Goal: Transaction & Acquisition: Purchase product/service

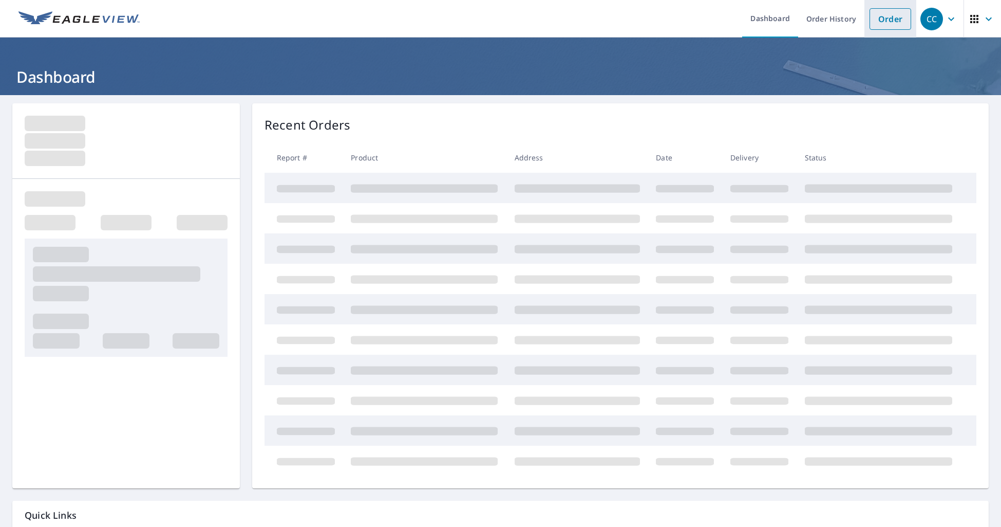
click at [873, 25] on link "Order" at bounding box center [891, 19] width 42 height 22
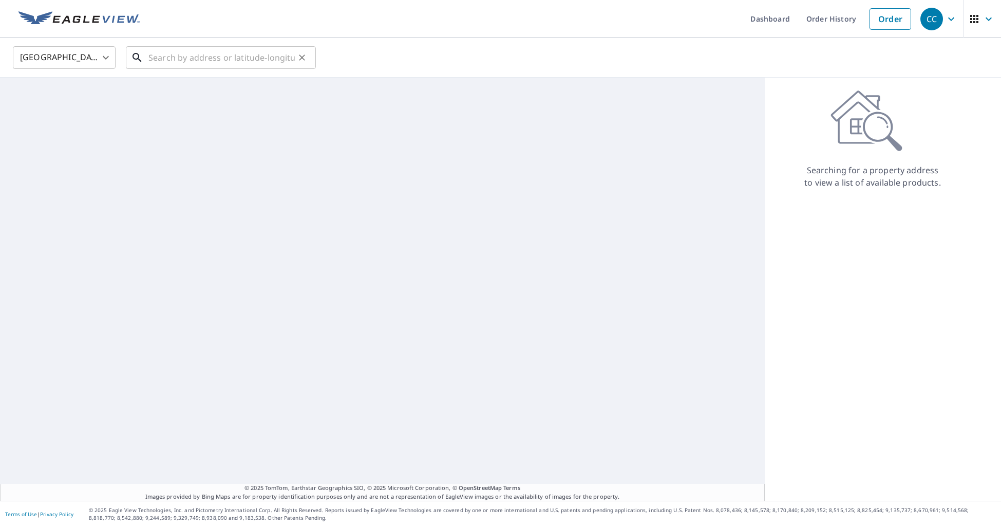
click at [278, 58] on input "text" at bounding box center [221, 57] width 146 height 29
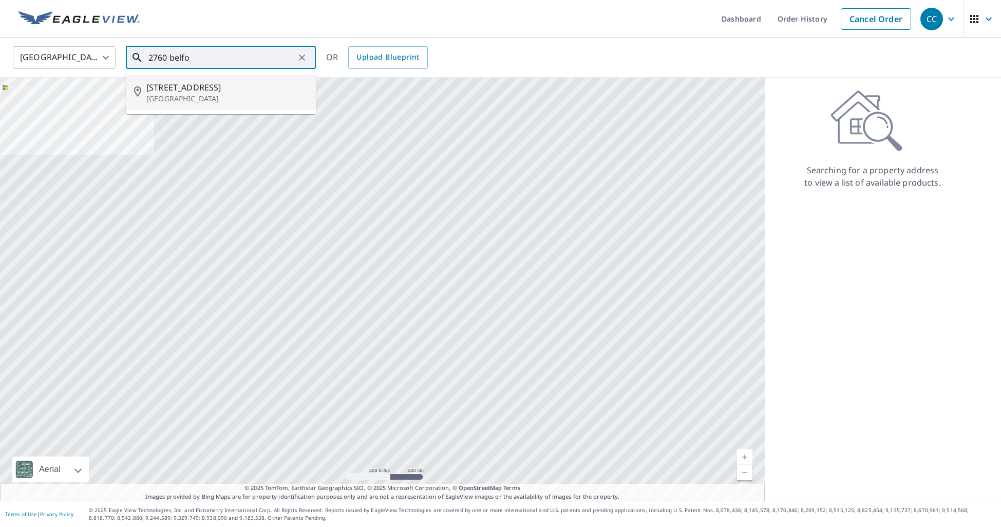
click at [234, 88] on span "[STREET_ADDRESS]" at bounding box center [226, 87] width 161 height 12
type input "[STREET_ADDRESS]"
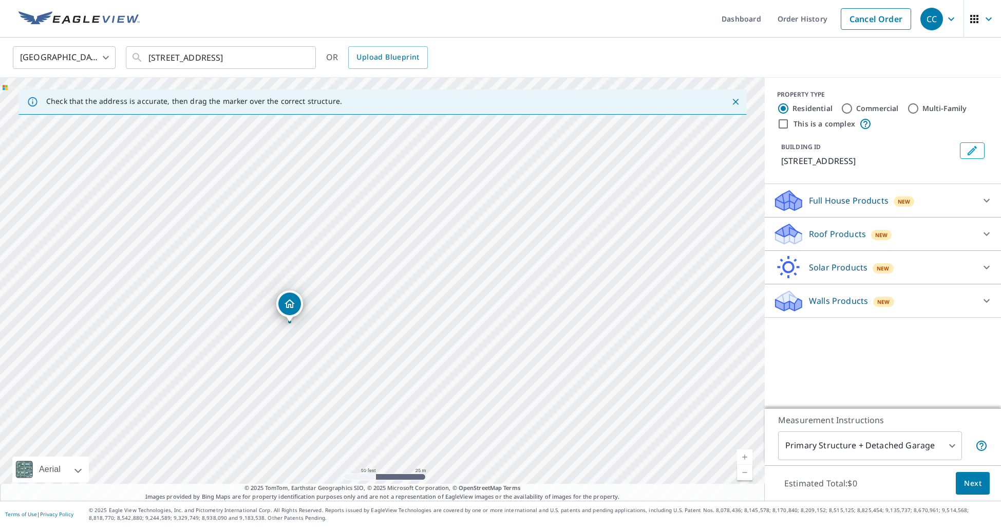
drag, startPoint x: 309, startPoint y: 319, endPoint x: 369, endPoint y: 288, distance: 66.9
click at [369, 288] on div "[STREET_ADDRESS]" at bounding box center [382, 289] width 765 height 423
drag, startPoint x: 213, startPoint y: 360, endPoint x: 274, endPoint y: 301, distance: 85.4
click at [274, 301] on div "[STREET_ADDRESS]" at bounding box center [382, 289] width 765 height 423
drag, startPoint x: 273, startPoint y: 296, endPoint x: 247, endPoint y: 317, distance: 33.2
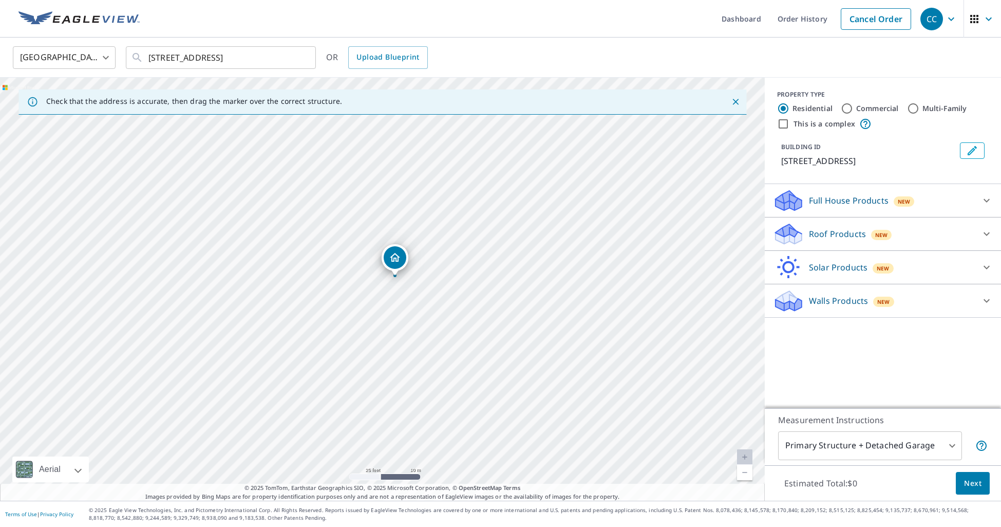
drag, startPoint x: 380, startPoint y: 286, endPoint x: 393, endPoint y: 274, distance: 17.5
click at [844, 116] on div "PROPERTY TYPE Residential Commercial Multi-Family This is a complex" at bounding box center [883, 110] width 212 height 40
click at [844, 111] on input "Commercial" at bounding box center [847, 108] width 12 height 12
radio input "true"
type input "4"
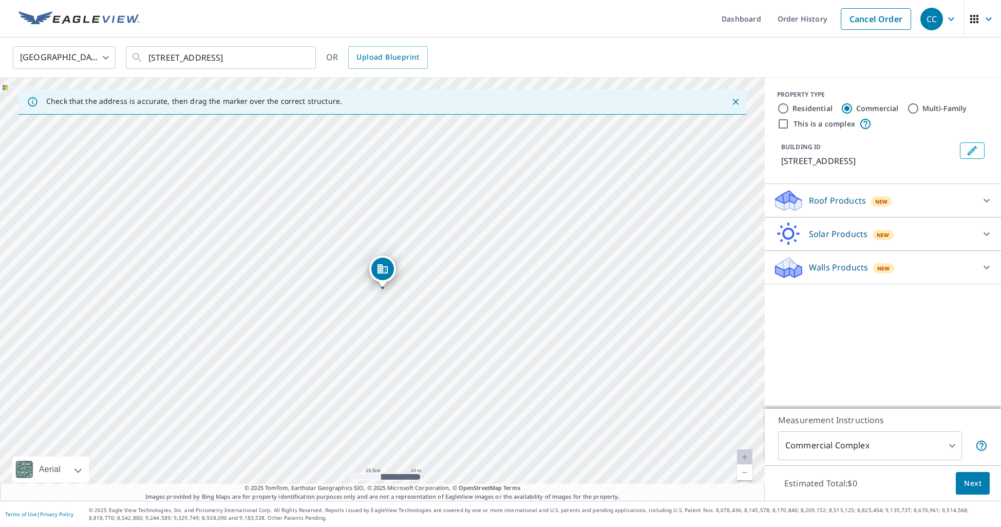
click at [360, 319] on div "[STREET_ADDRESS]" at bounding box center [382, 289] width 765 height 423
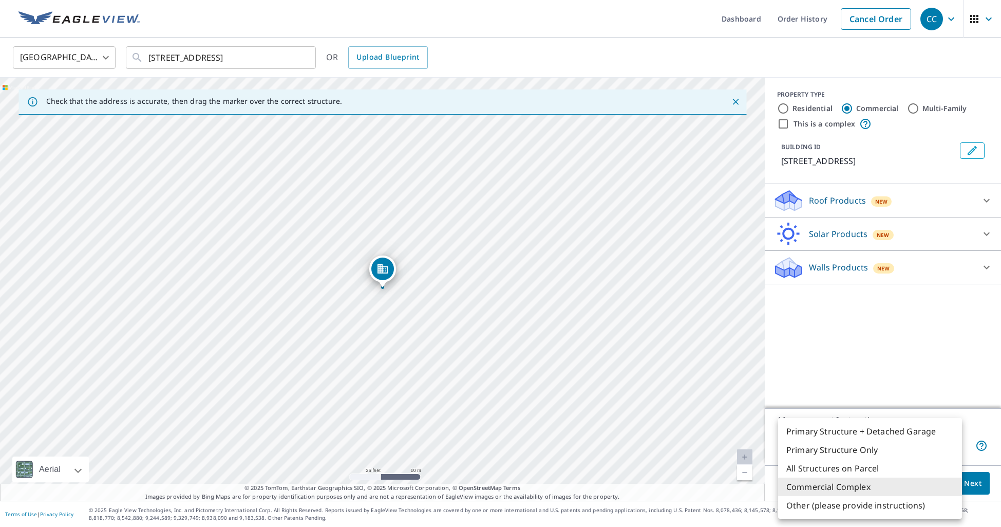
click at [841, 437] on body "CC CC Dashboard Order History Cancel Order CC [GEOGRAPHIC_DATA] US ​ [STREET_AD…" at bounding box center [500, 263] width 1001 height 527
click at [849, 482] on li "Commercial Complex" at bounding box center [870, 486] width 184 height 18
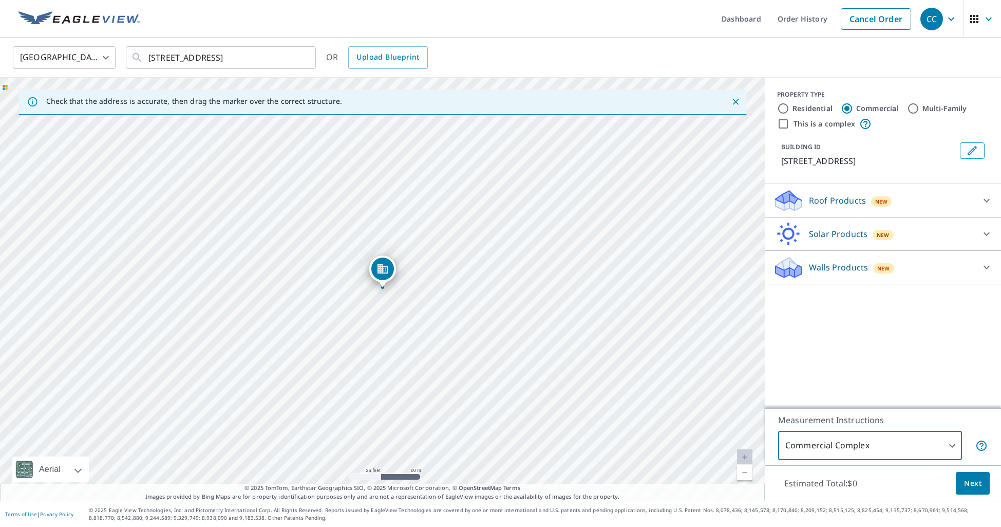
click at [786, 125] on input "This is a complex" at bounding box center [783, 124] width 12 height 12
checkbox input "true"
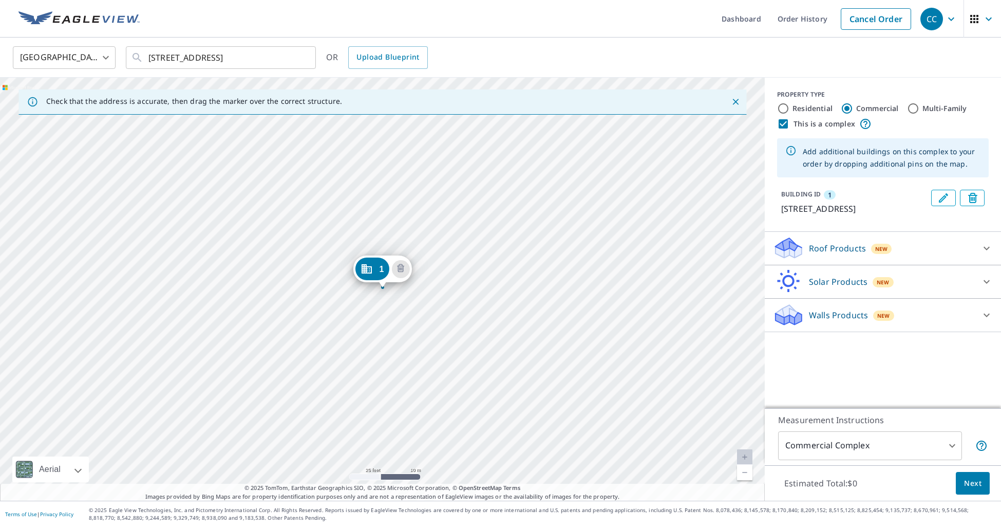
click at [356, 316] on div "1 [STREET_ADDRESS]" at bounding box center [382, 289] width 765 height 423
click at [359, 326] on div "1 [STREET_ADDRESS]" at bounding box center [382, 289] width 765 height 423
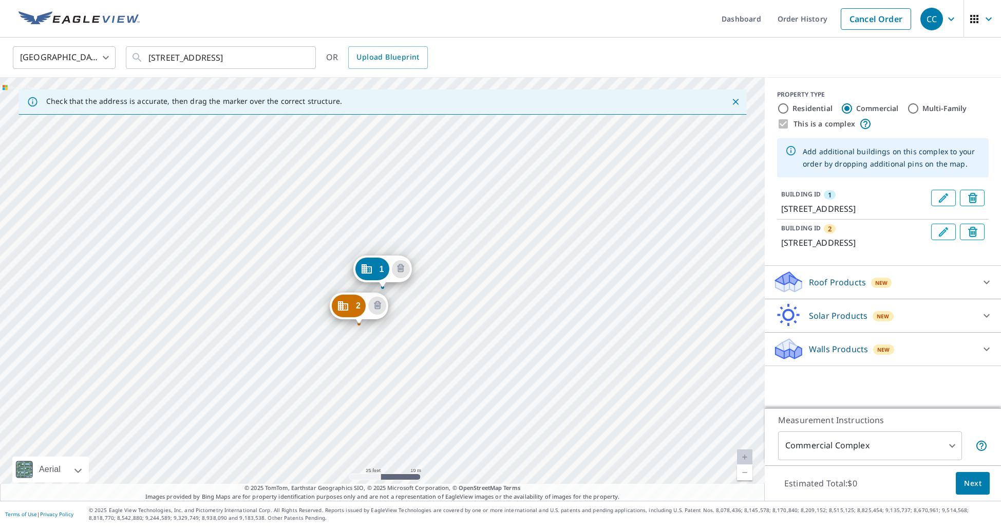
click at [808, 294] on div "Roof Products New" at bounding box center [873, 282] width 201 height 24
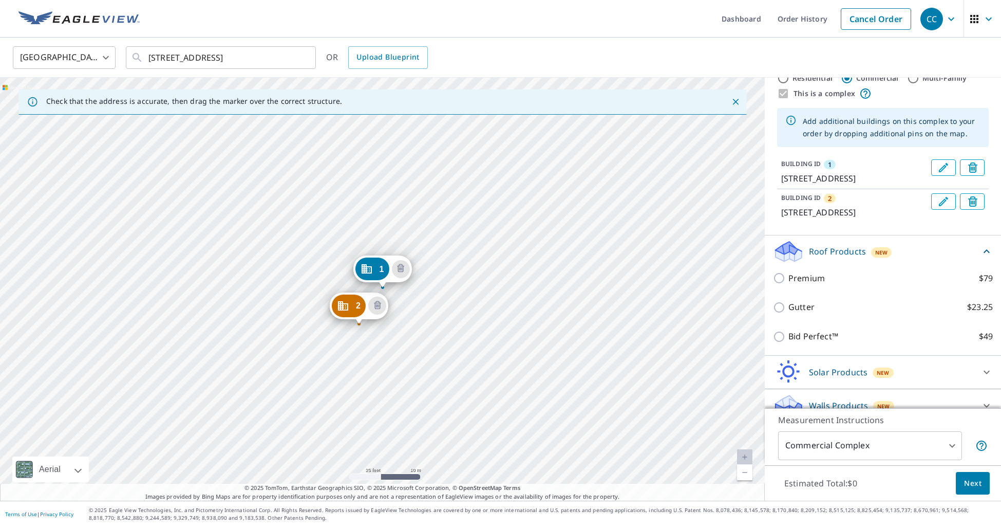
scroll to position [46, 0]
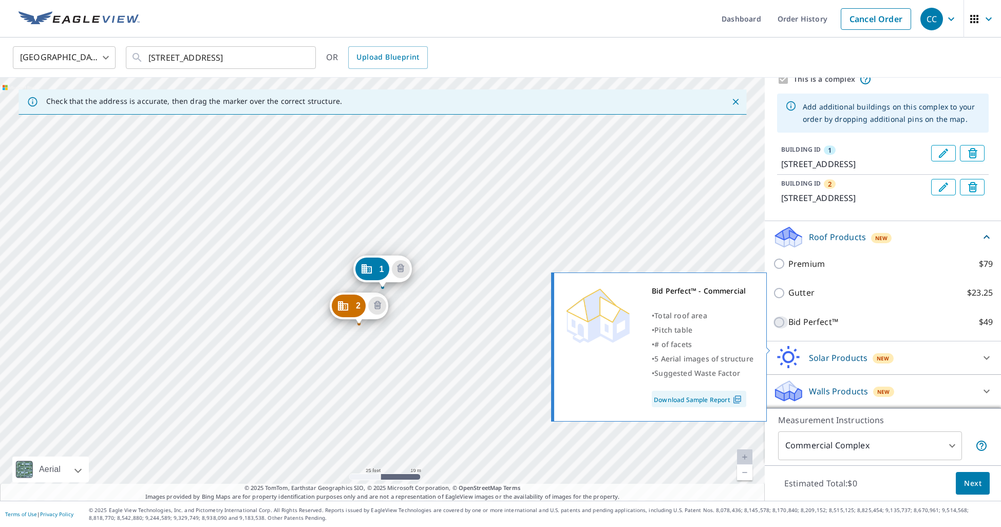
click at [777, 328] on input "Bid Perfect™ $49" at bounding box center [780, 322] width 15 height 12
checkbox input "true"
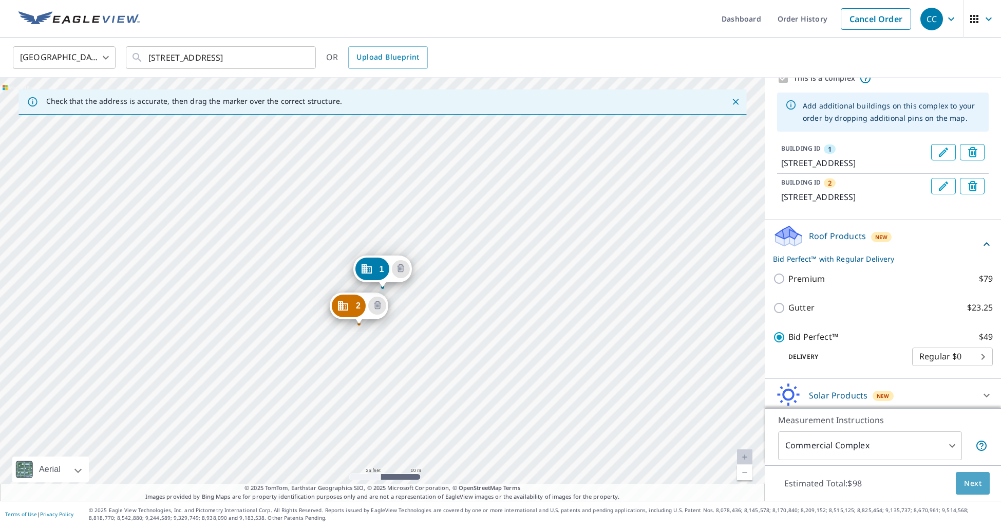
click at [971, 479] on span "Next" at bounding box center [972, 483] width 17 height 13
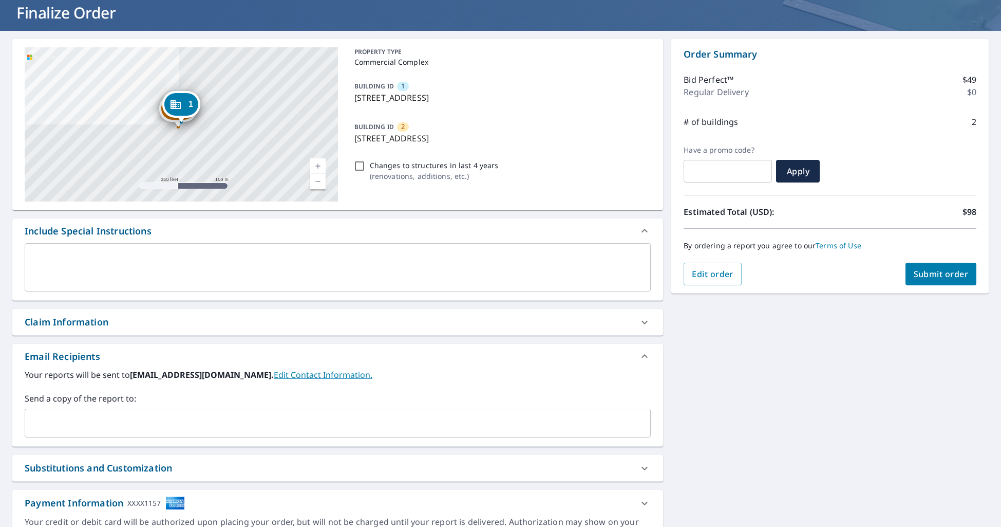
scroll to position [66, 0]
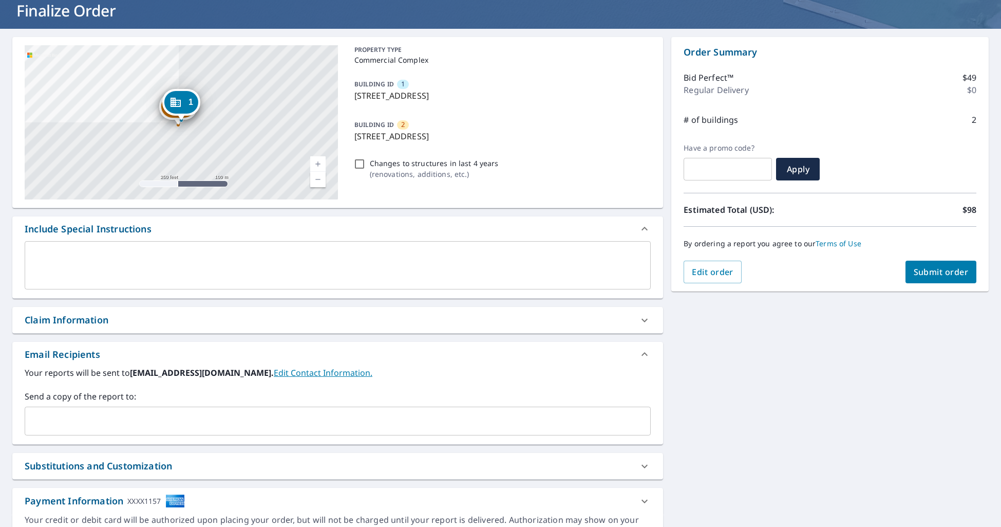
click at [920, 275] on span "Submit order" at bounding box center [941, 271] width 55 height 11
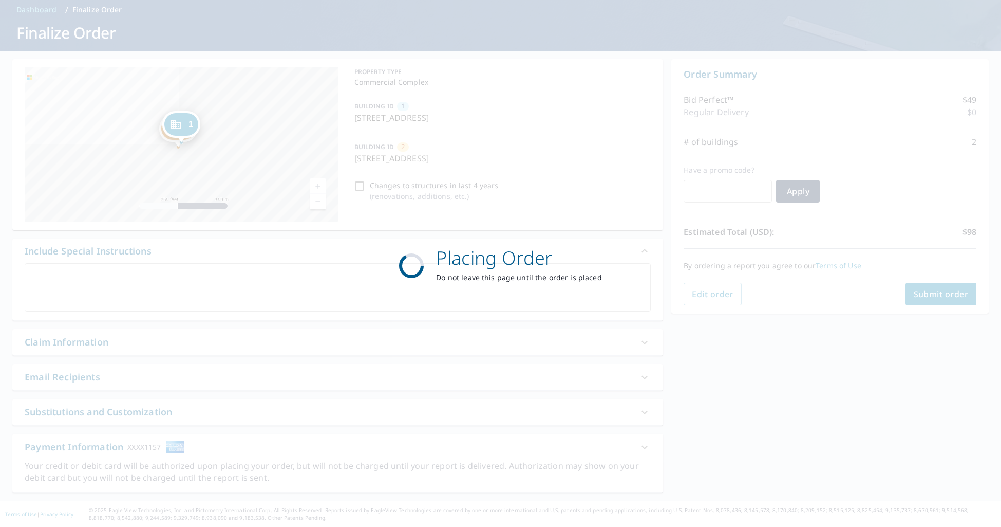
scroll to position [44, 0]
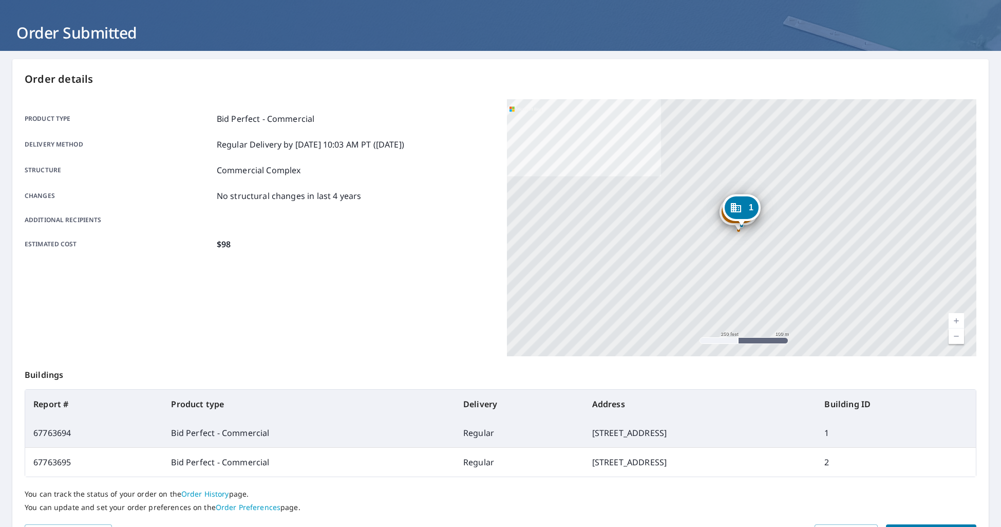
scroll to position [107, 0]
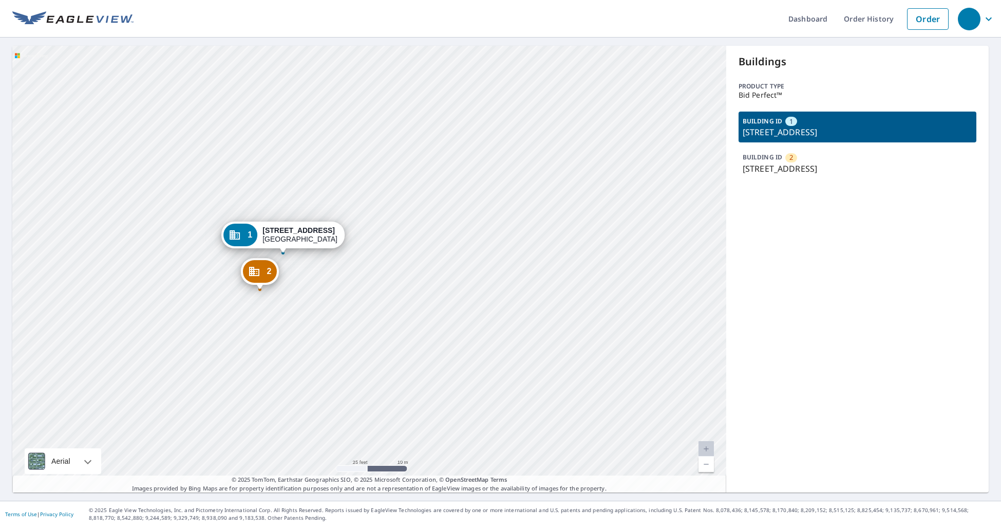
drag, startPoint x: 292, startPoint y: 285, endPoint x: 363, endPoint y: 302, distance: 72.4
click at [363, 302] on div "2 [STREET_ADDRESS] 1 [STREET_ADDRESS]" at bounding box center [369, 269] width 714 height 446
click at [814, 157] on div "BUILDING ID 2 2768 Belfort Rd, Jacksonville, FL, 32216" at bounding box center [858, 162] width 238 height 31
